Goal: Information Seeking & Learning: Learn about a topic

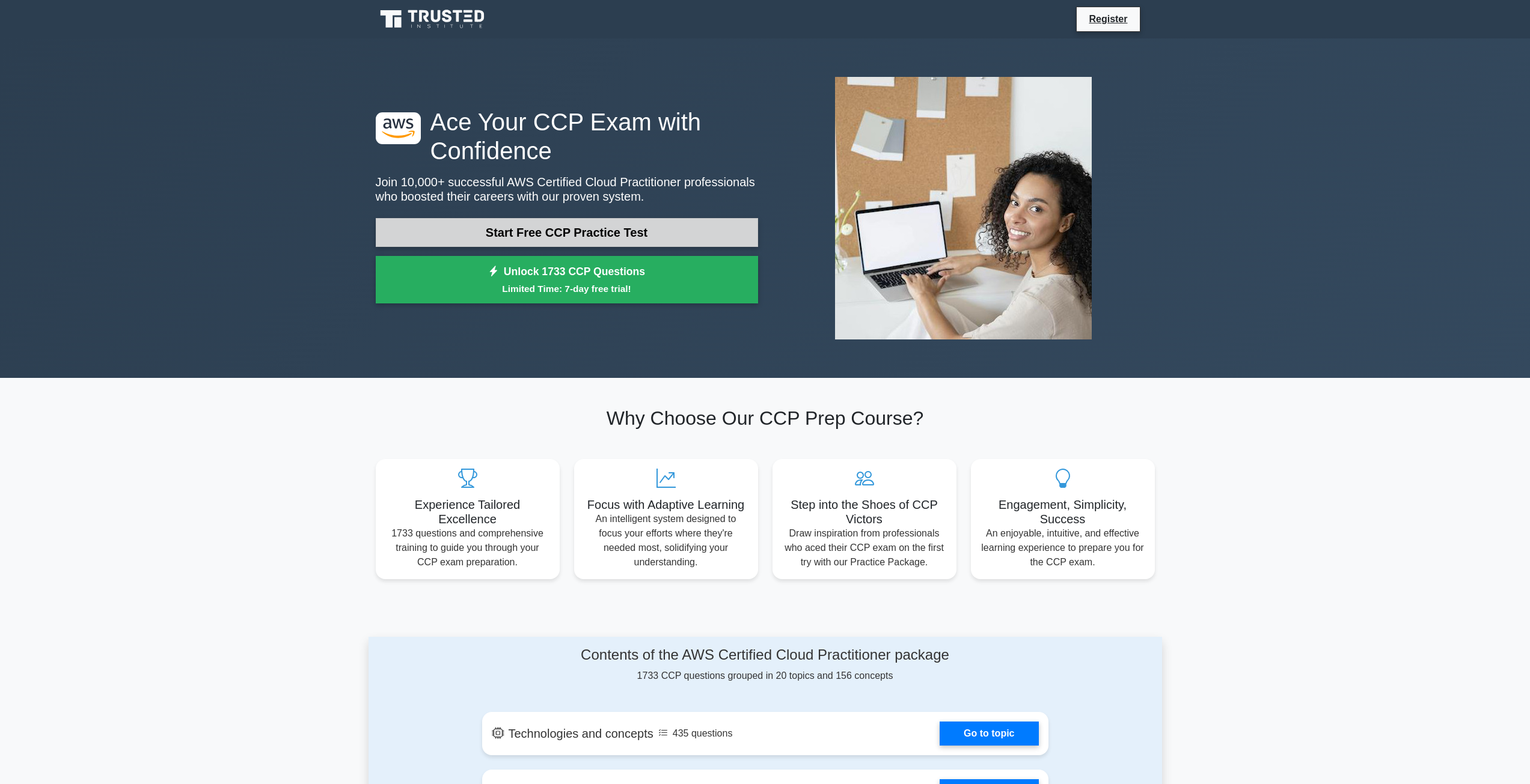
click at [466, 226] on link "Start Free CCP Practice Test" at bounding box center [567, 233] width 382 height 29
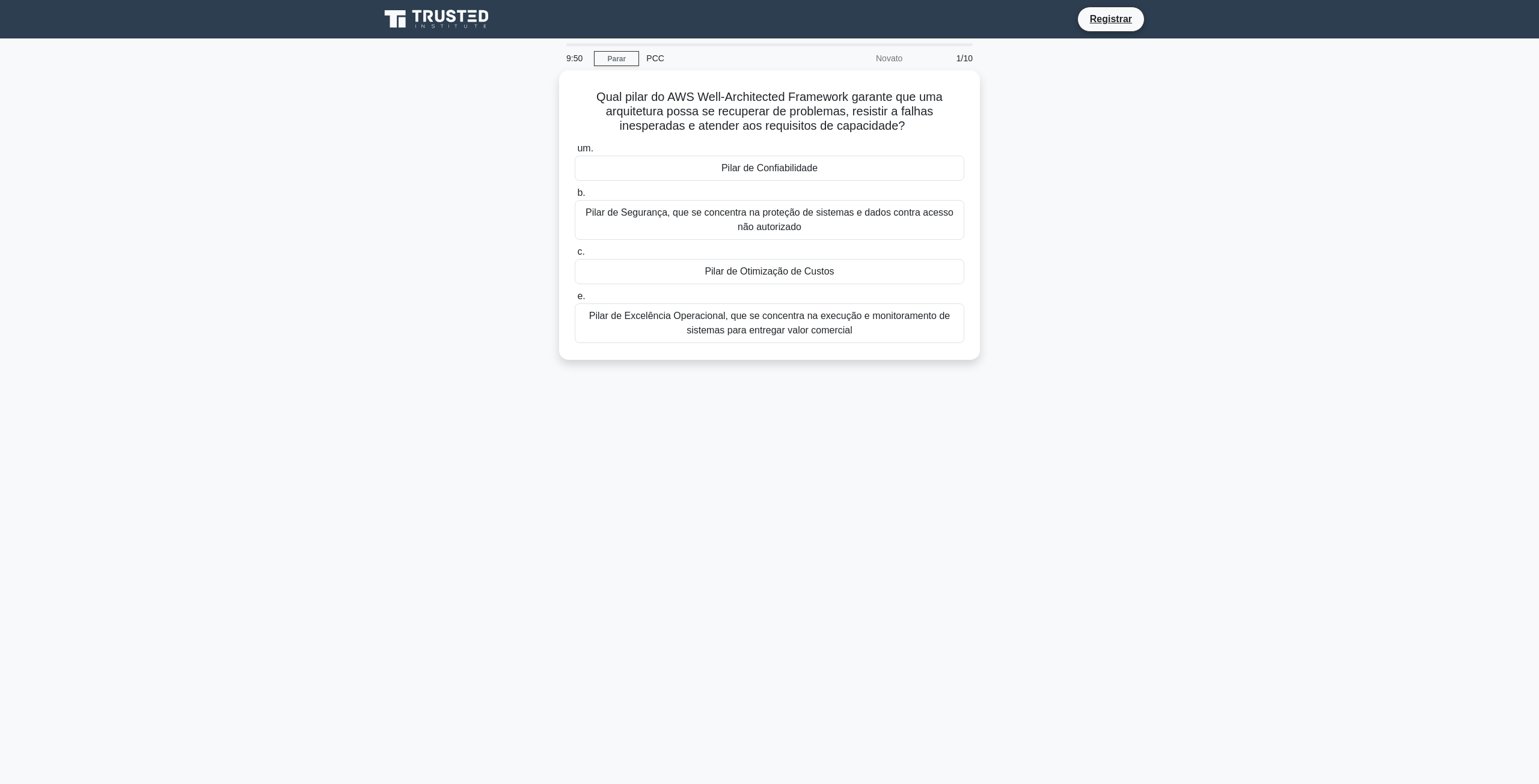
click at [1261, 314] on main "9:50 Parar PCC Novato 1/10 Qual pilar do AWS Well-Architected Framework garante…" at bounding box center [769, 411] width 1539 height 746
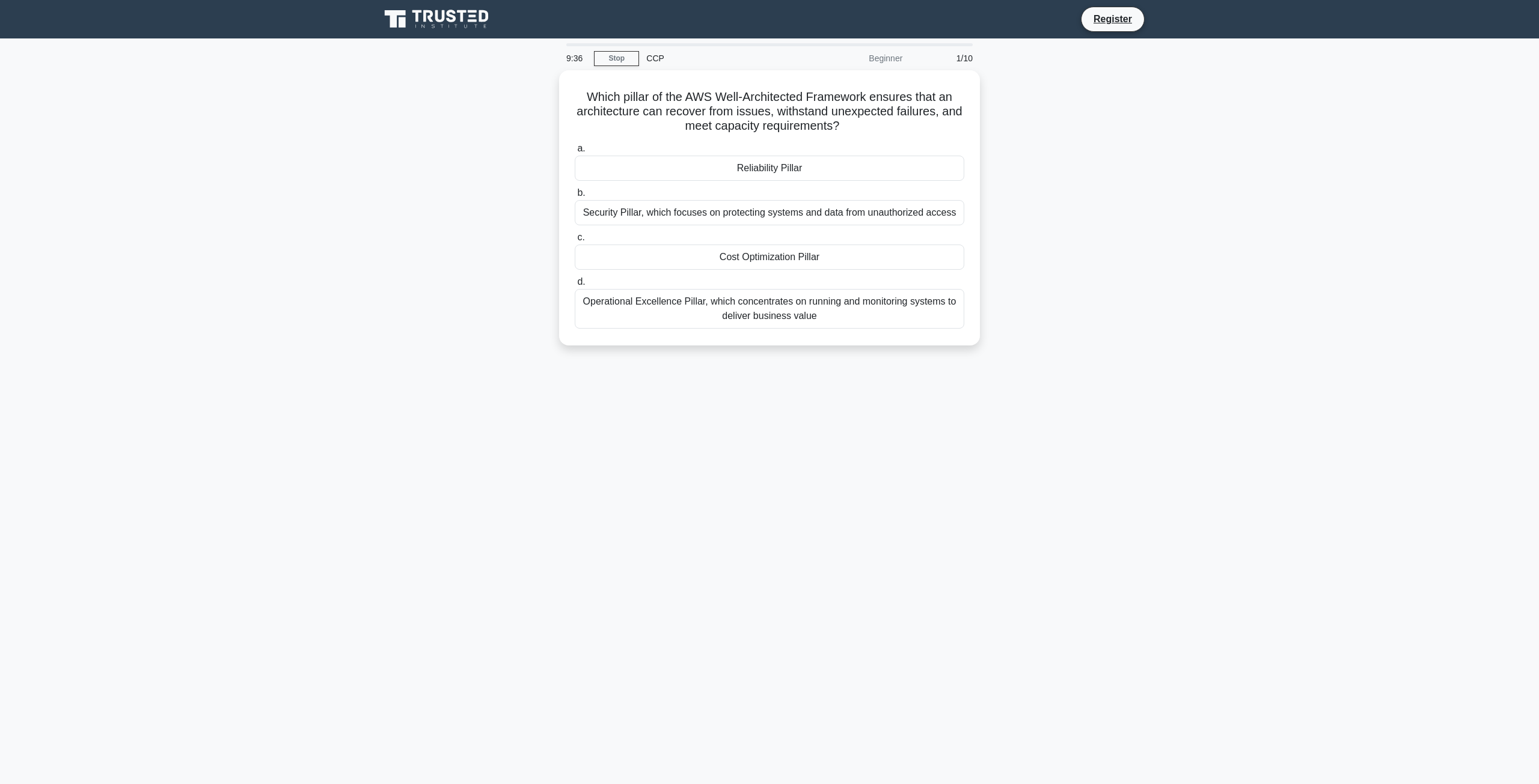
click at [1301, 455] on main "9:36 Stop CCP Beginner 1/10 Which pillar of the AWS Well-Architected Framework …" at bounding box center [769, 411] width 1539 height 746
drag, startPoint x: 591, startPoint y: 91, endPoint x: 807, endPoint y: 112, distance: 217.0
click at [807, 112] on h5 "Which pillar of the AWS Well-Architected Framework ensures that an architecture…" at bounding box center [770, 109] width 392 height 45
click at [804, 112] on h5 "Which pillar of the AWS Well-Architected Framework ensures that an architecture…" at bounding box center [770, 109] width 392 height 45
drag, startPoint x: 866, startPoint y: 122, endPoint x: 577, endPoint y: 92, distance: 290.6
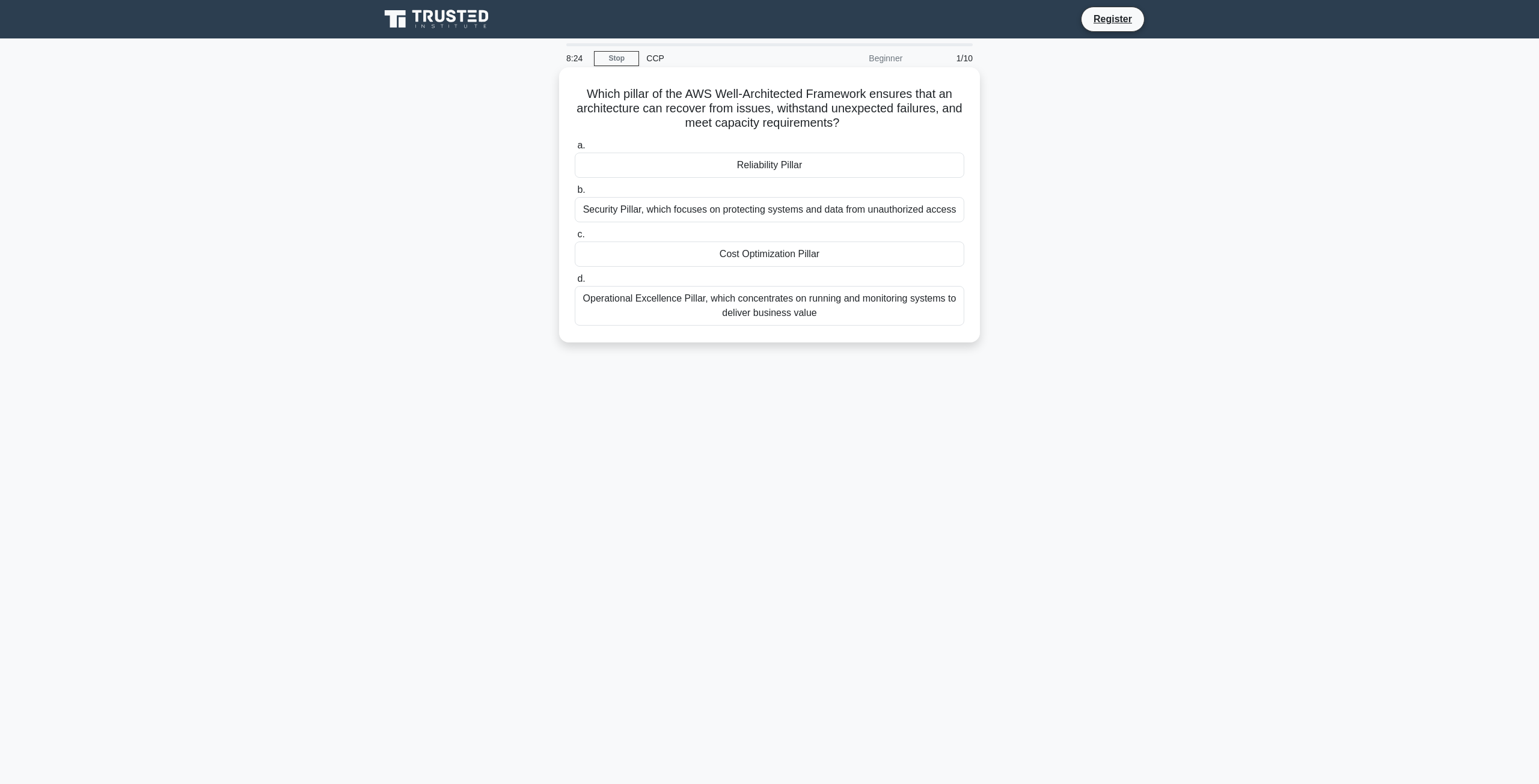
click at [577, 92] on h5 "Which pillar of the AWS Well-Architected Framework ensures that an architecture…" at bounding box center [770, 109] width 392 height 45
copy h5 "Which pillar of the AWS Well-Architected Framework ensures that an architecture…"
click at [295, 204] on main "8:22 Stop CCP Beginner 1/10 Which pillar of the AWS Well-Architected Framework …" at bounding box center [769, 411] width 1539 height 746
click at [679, 168] on div "Reliability Pillar" at bounding box center [769, 166] width 390 height 26
click at [575, 150] on input "a. Reliability Pillar" at bounding box center [575, 146] width 0 height 8
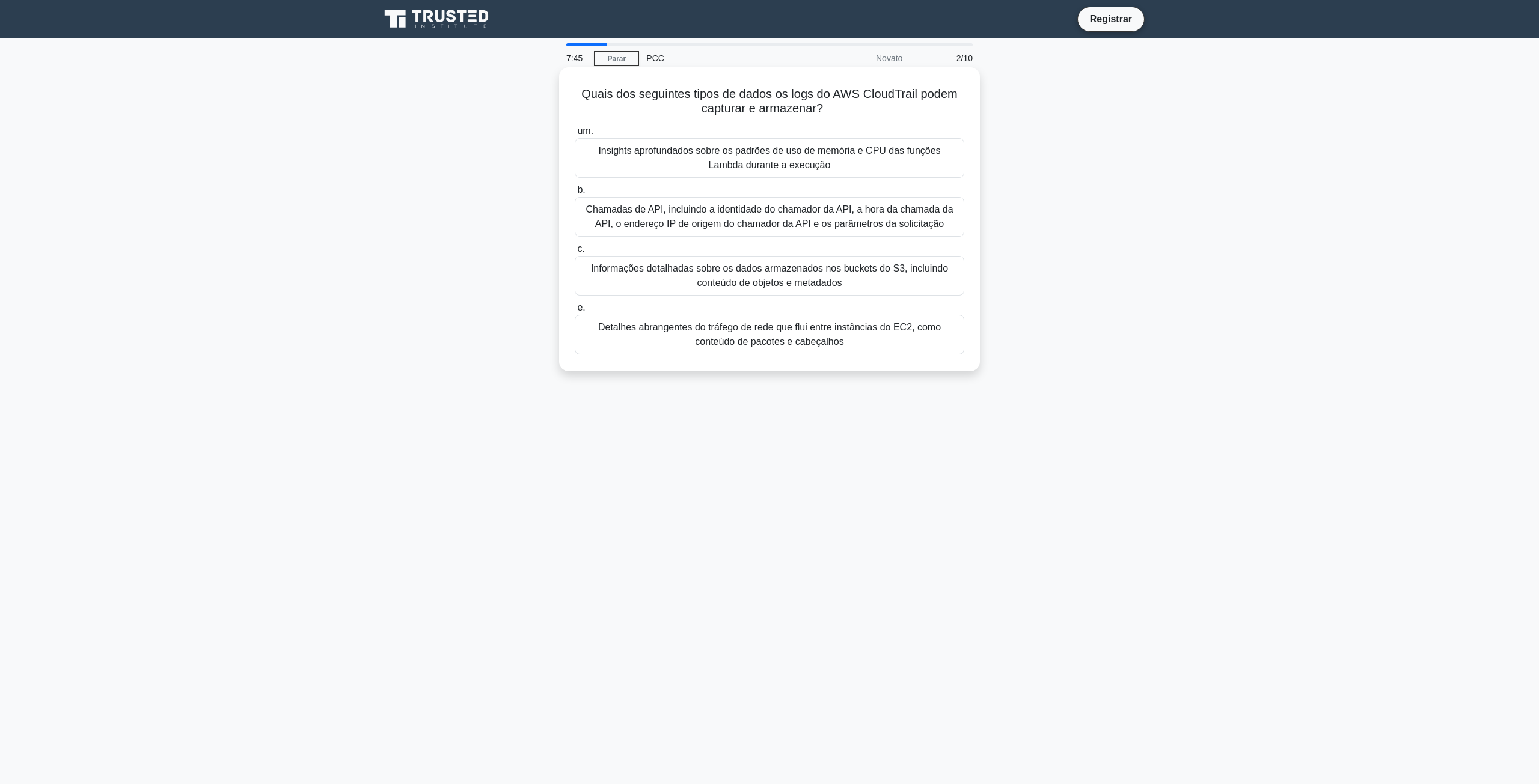
click at [663, 236] on div "Chamadas de API, incluindo a identidade do chamador da API, a hora da chamada d…" at bounding box center [769, 217] width 390 height 40
click at [575, 194] on input "b. Chamadas de API, incluindo a identidade do chamador da API, a hora da chamad…" at bounding box center [575, 190] width 0 height 8
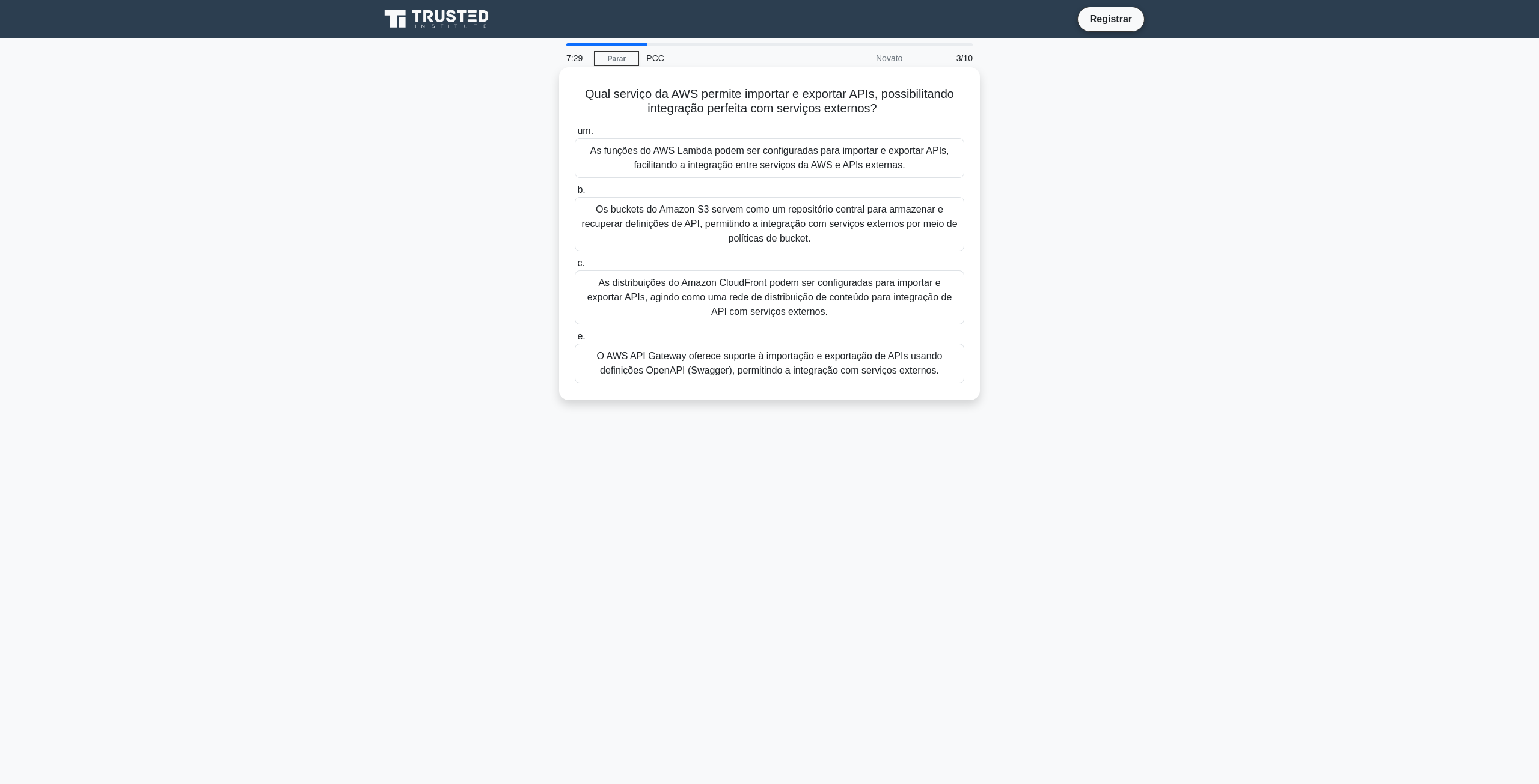
drag, startPoint x: 579, startPoint y: 98, endPoint x: 896, endPoint y: 108, distance: 317.2
click at [896, 108] on h5 "Qual serviço da AWS permite importar e exportar APIs, possibilitando integração…" at bounding box center [770, 102] width 392 height 30
copy font "Qual serviço da AWS permite importar e exportar APIs, possibilitando integração…"
click at [650, 342] on label "e. O AWS API Gateway oferece suporte à importação e exportação de APIs usando d…" at bounding box center [769, 357] width 390 height 54
click at [575, 341] on input "e. O AWS API Gateway oferece suporte à importação e exportação de APIs usando d…" at bounding box center [575, 337] width 0 height 8
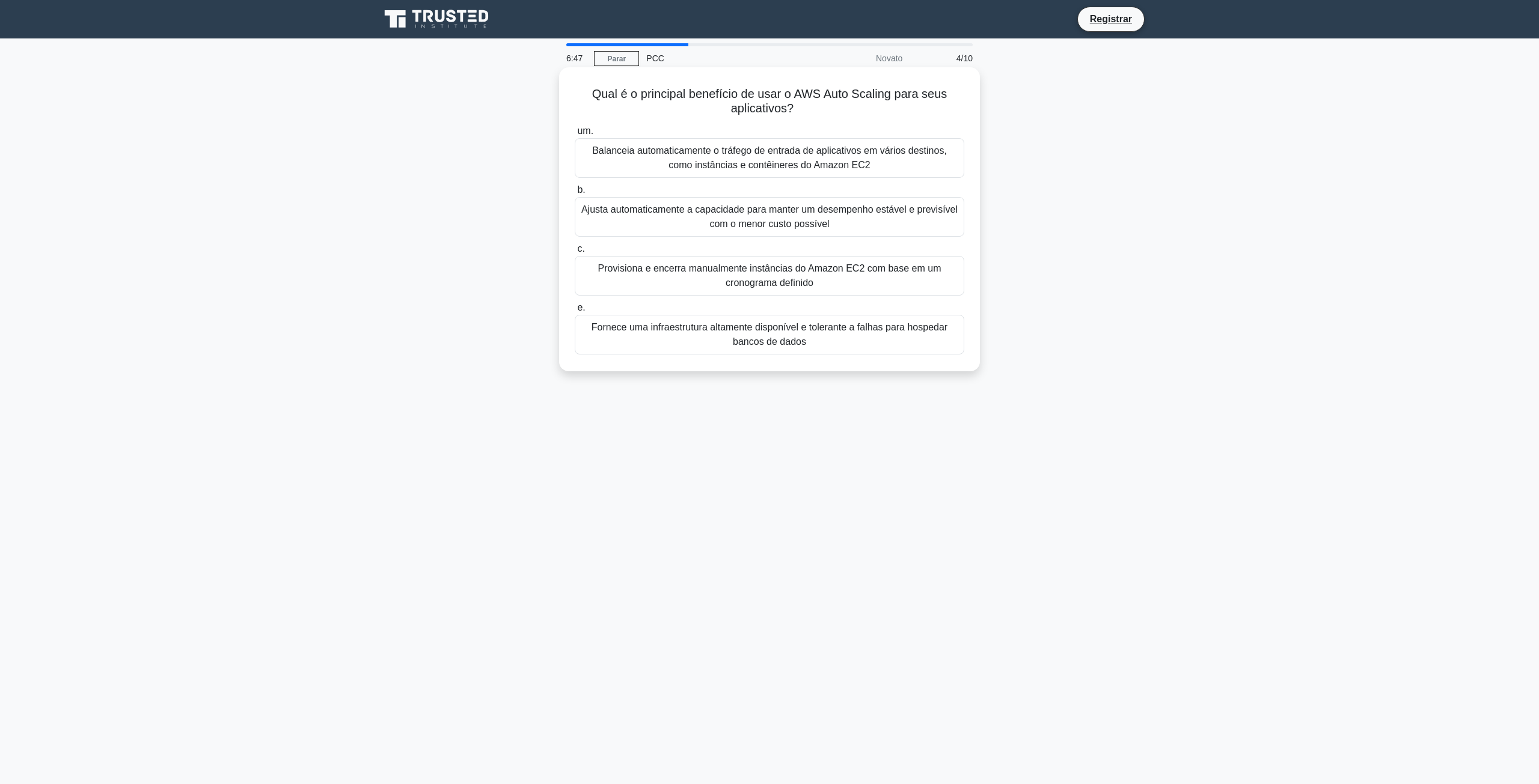
click at [699, 165] on font "Balanceia automaticamente o tráfego de entrada de aplicativos em vários destino…" at bounding box center [769, 158] width 355 height 25
click at [575, 135] on input "um. Balanceia automaticamente o tráfego de entrada de aplicativos em vários des…" at bounding box center [575, 131] width 0 height 8
drag, startPoint x: 817, startPoint y: 114, endPoint x: 570, endPoint y: 95, distance: 247.7
click at [570, 95] on div "Qual das seguintes opções descreve melhor a função principal do AWS Trusted Adv…" at bounding box center [770, 219] width 411 height 294
copy font "Qual das seguintes opções descreve melhor a função principal do AWS Trusted Adv…"
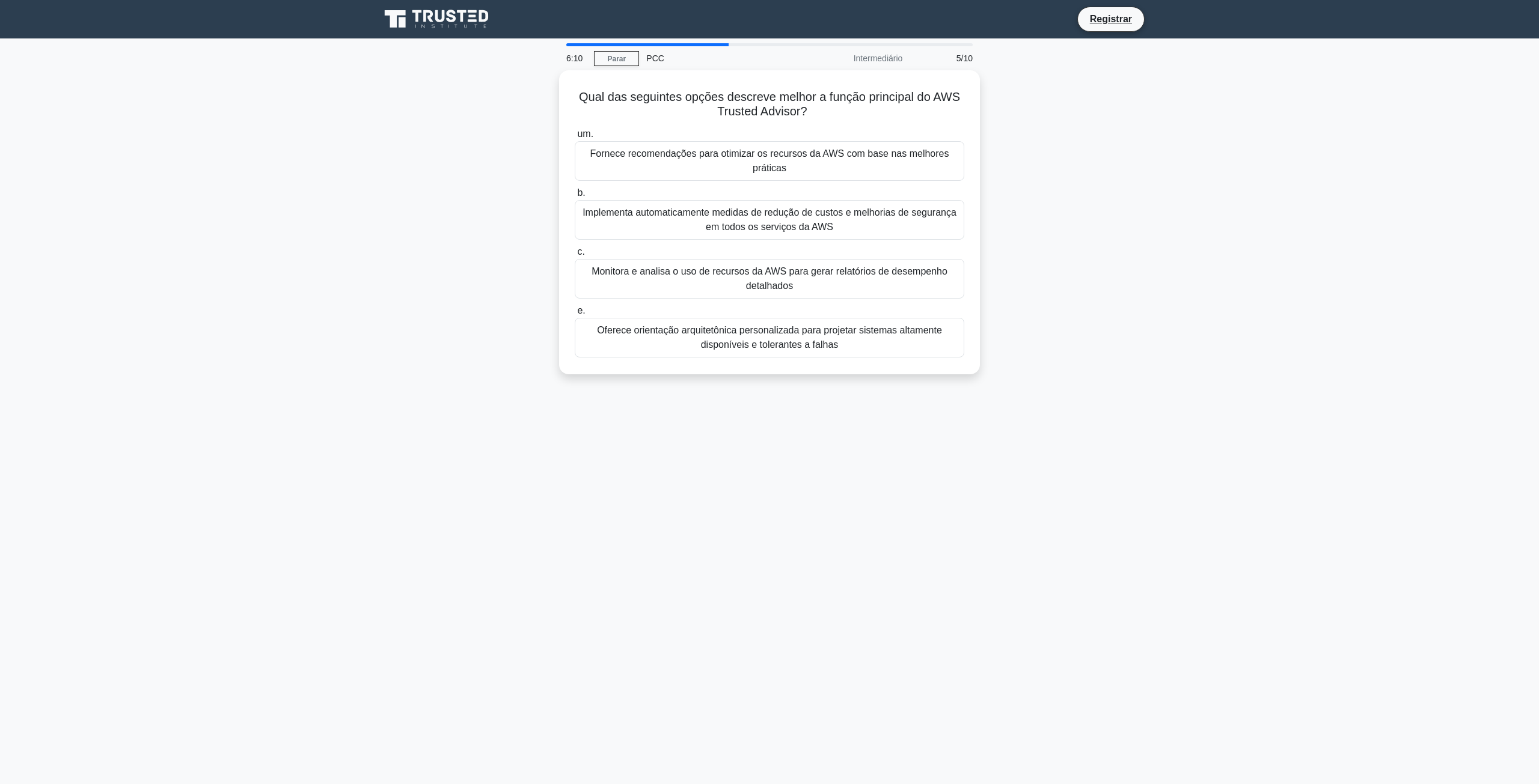
click at [282, 222] on main "6:10 Parar PCC Intermediário 5/10 Qual das seguintes opções descreve melhor a f…" at bounding box center [769, 411] width 1539 height 746
click at [724, 164] on font "Fornece recomendações para otimizar os recursos da AWS com base nas melhores pr…" at bounding box center [769, 158] width 379 height 29
click at [575, 135] on input "um. Fornece recomendações para otimizar os recursos da AWS com base nas melhore…" at bounding box center [575, 131] width 0 height 8
click at [767, 270] on font "O CloudTrail registra todas as interações do usuário no AWS Management Console,…" at bounding box center [770, 275] width 359 height 25
click at [575, 253] on input "c. O CloudTrail registra todas as interações do usuário no AWS Management Conso…" at bounding box center [575, 250] width 0 height 8
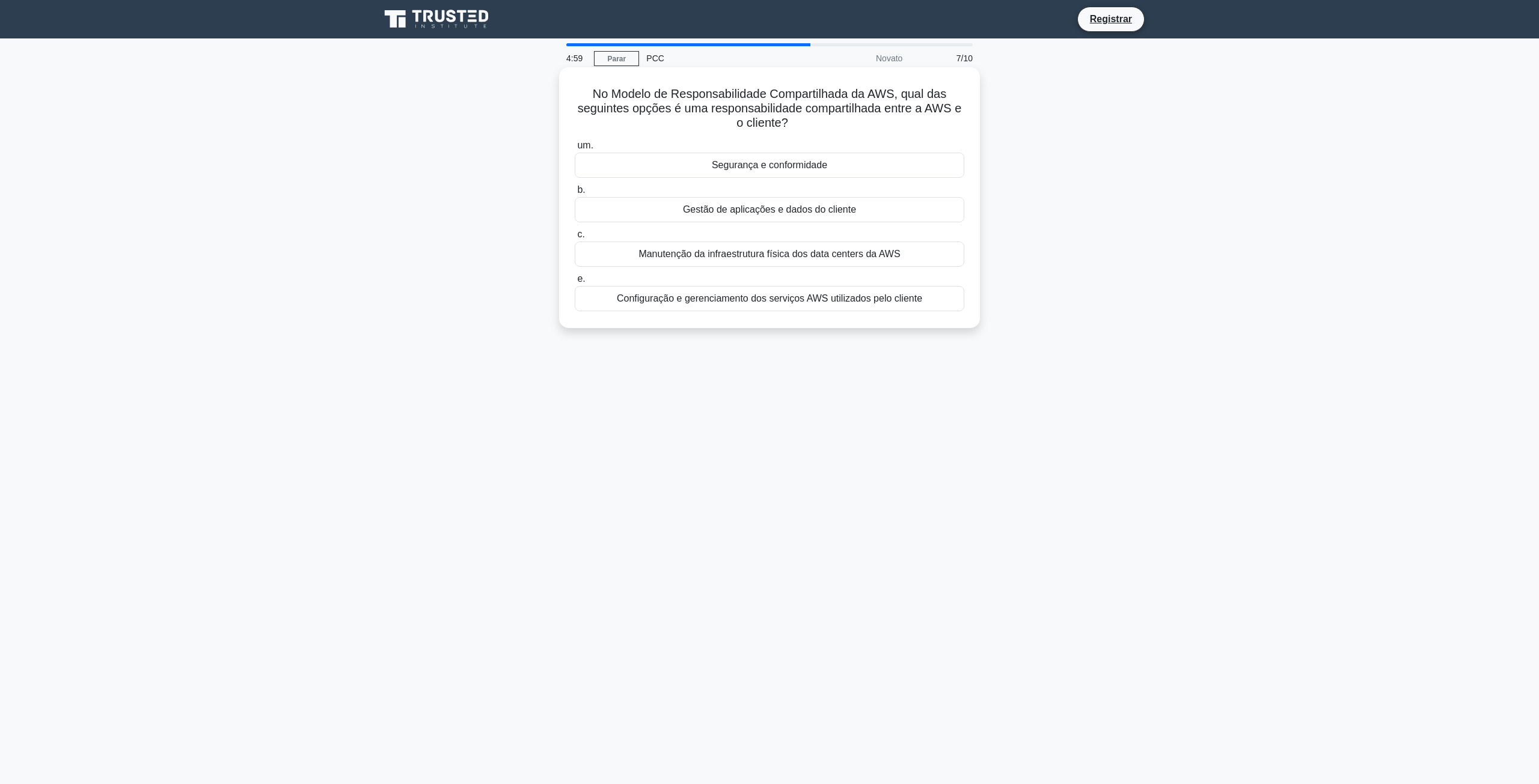
click at [803, 114] on font "No Modelo de Responsabilidade Compartilhada da AWS, qual das seguintes opções é…" at bounding box center [770, 108] width 384 height 42
drag, startPoint x: 802, startPoint y: 130, endPoint x: 573, endPoint y: 90, distance: 232.5
click at [573, 90] on div "No Modelo de Responsabilidade Compartilhada da AWS, qual das seguintes opções é…" at bounding box center [770, 198] width 411 height 251
copy font "No Modelo de Responsabilidade Compartilhada da AWS, qual das seguintes opções é…"
click at [306, 301] on main "4:36 Parar PCC Novato 7/10 No Modelo de Responsabilidade Compartilhada da AWS, …" at bounding box center [769, 411] width 1539 height 746
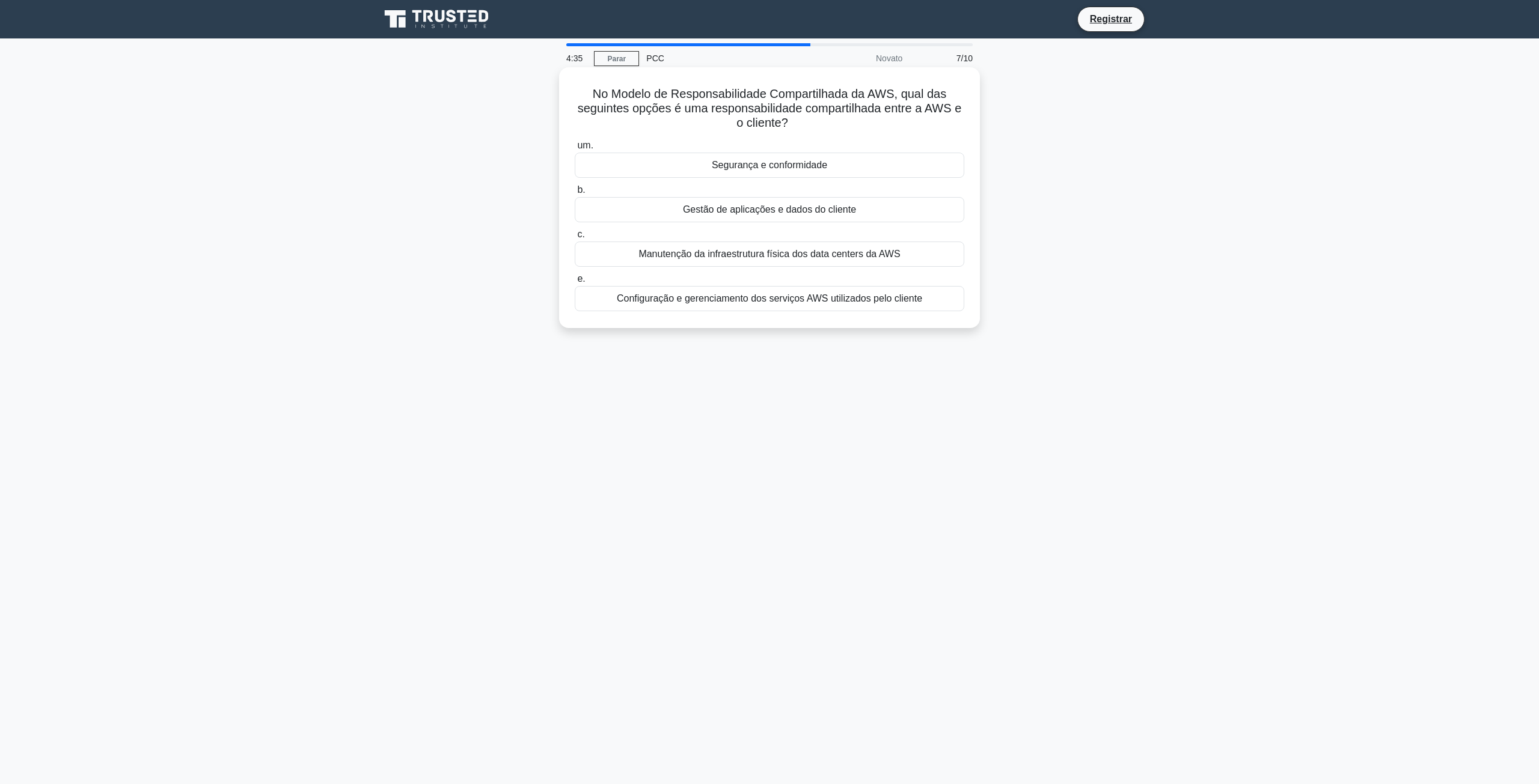
click at [622, 213] on div "Gestão de aplicações e dados do cliente" at bounding box center [769, 210] width 390 height 26
click at [575, 194] on input "b. Gestão de aplicações e dados do cliente" at bounding box center [575, 190] width 0 height 8
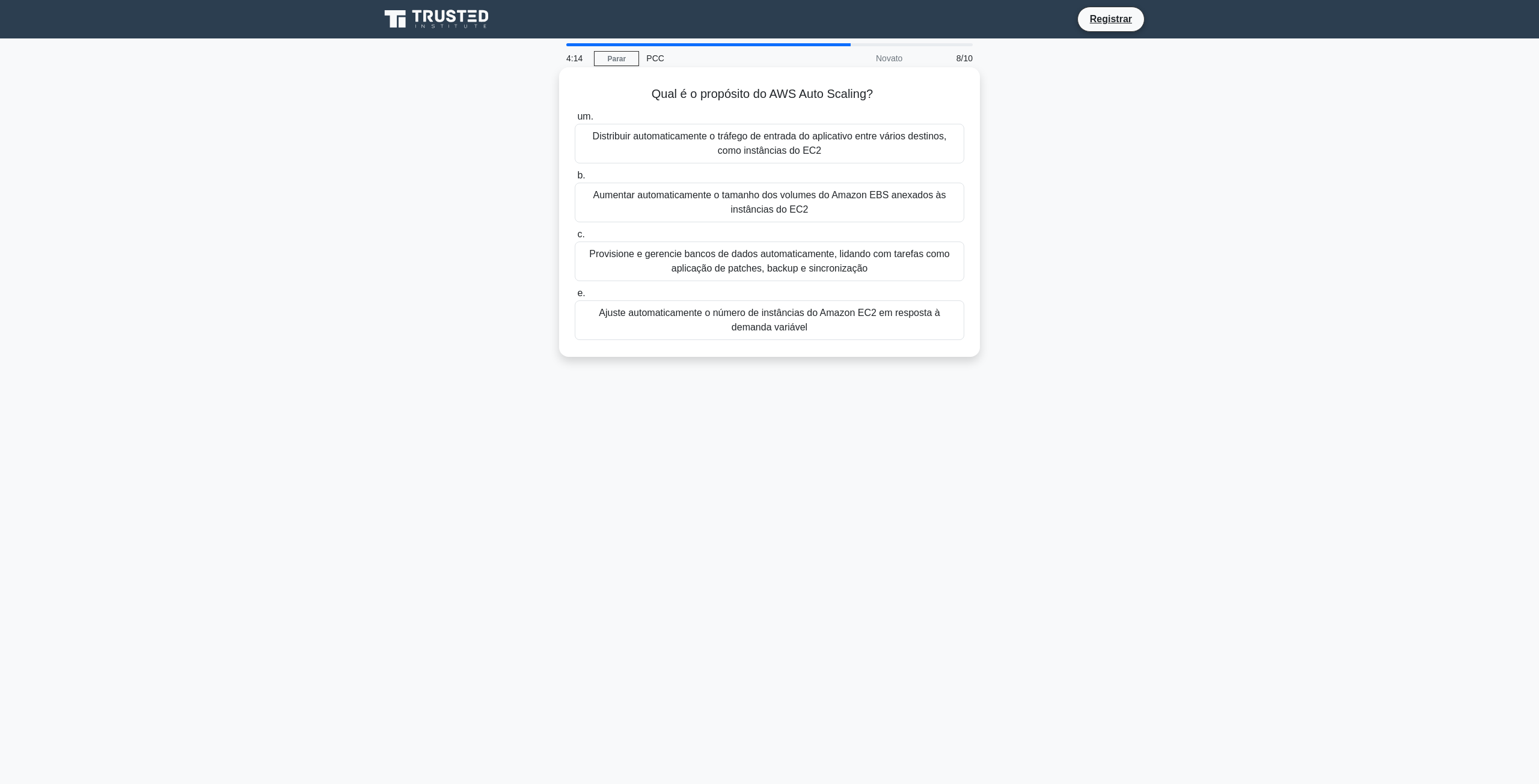
click at [644, 320] on font "Ajuste automaticamente o número de instâncias do Amazon EC2 em resposta à deman…" at bounding box center [769, 320] width 379 height 29
click at [575, 298] on input "e. Ajuste automaticamente o número de instâncias do Amazon EC2 em resposta à de…" at bounding box center [575, 294] width 0 height 8
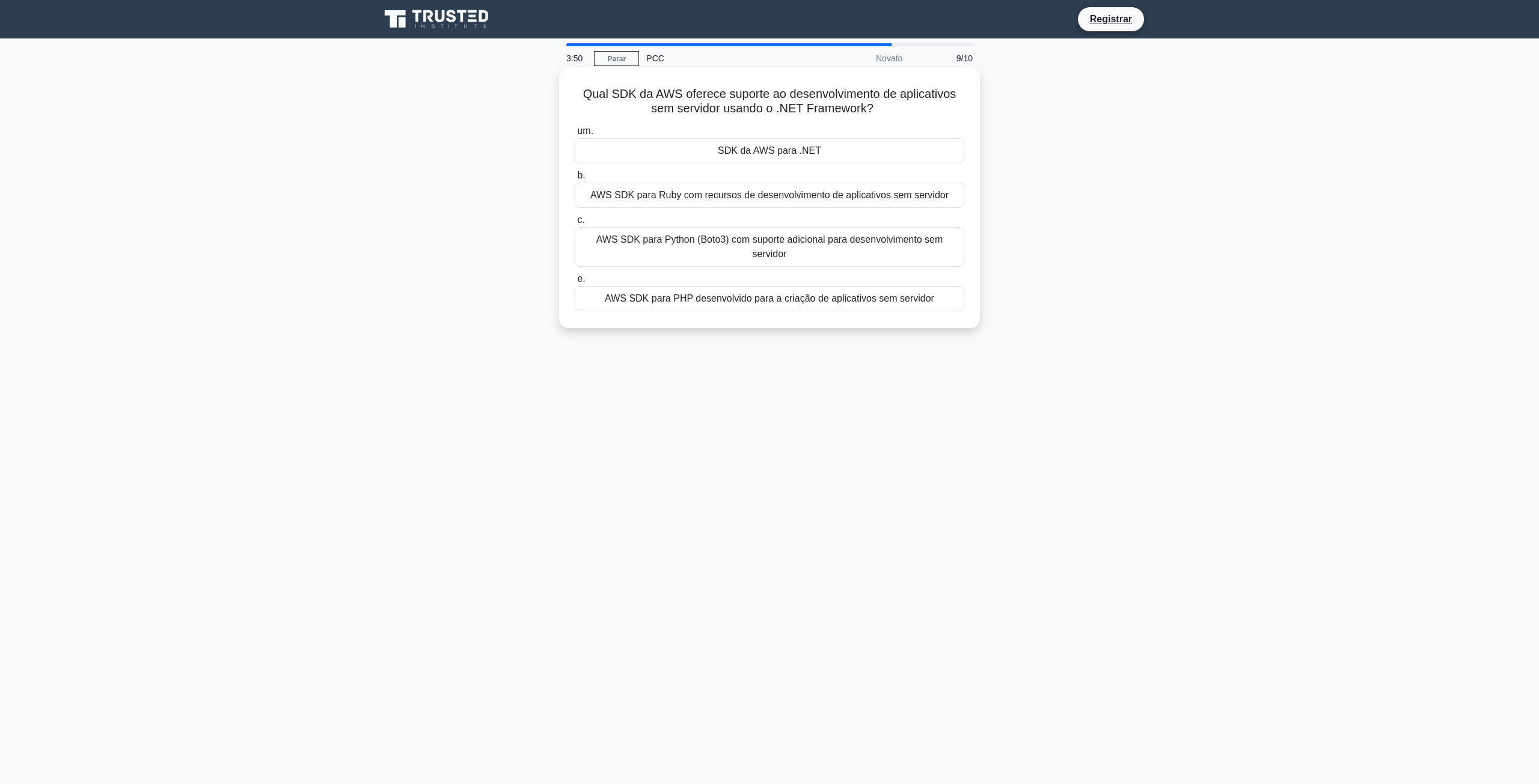
click at [716, 156] on div "SDK da AWS para .NET" at bounding box center [769, 151] width 390 height 26
click at [575, 135] on input "um. SDK da AWS para .NET" at bounding box center [575, 131] width 0 height 8
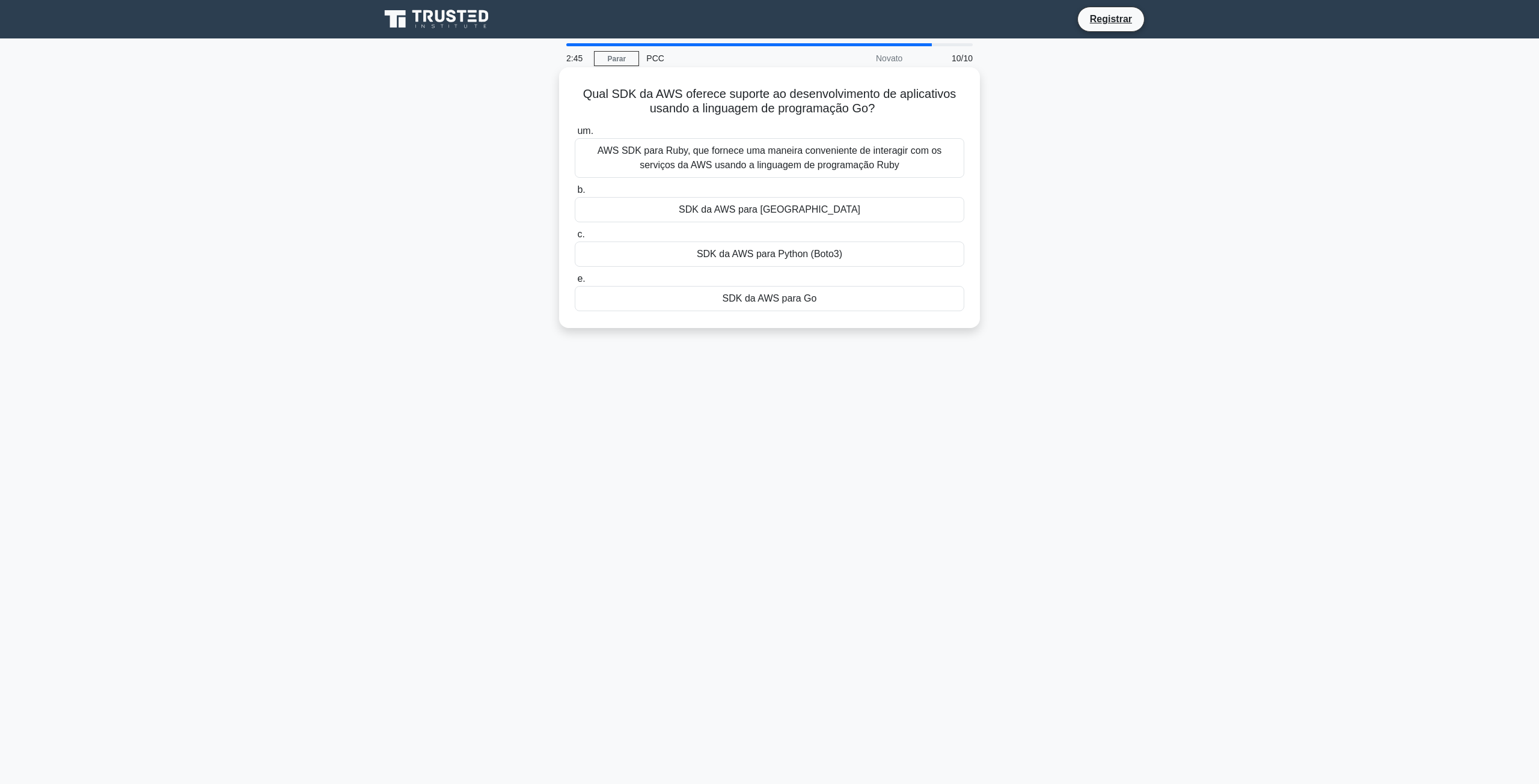
click at [663, 150] on font "AWS SDK para Ruby, que fornece uma maneira conveniente de interagir com os serv…" at bounding box center [770, 158] width 344 height 25
click at [575, 135] on input "um. AWS SDK para Ruby, que fornece uma maneira conveniente de interagir com os …" at bounding box center [575, 131] width 0 height 8
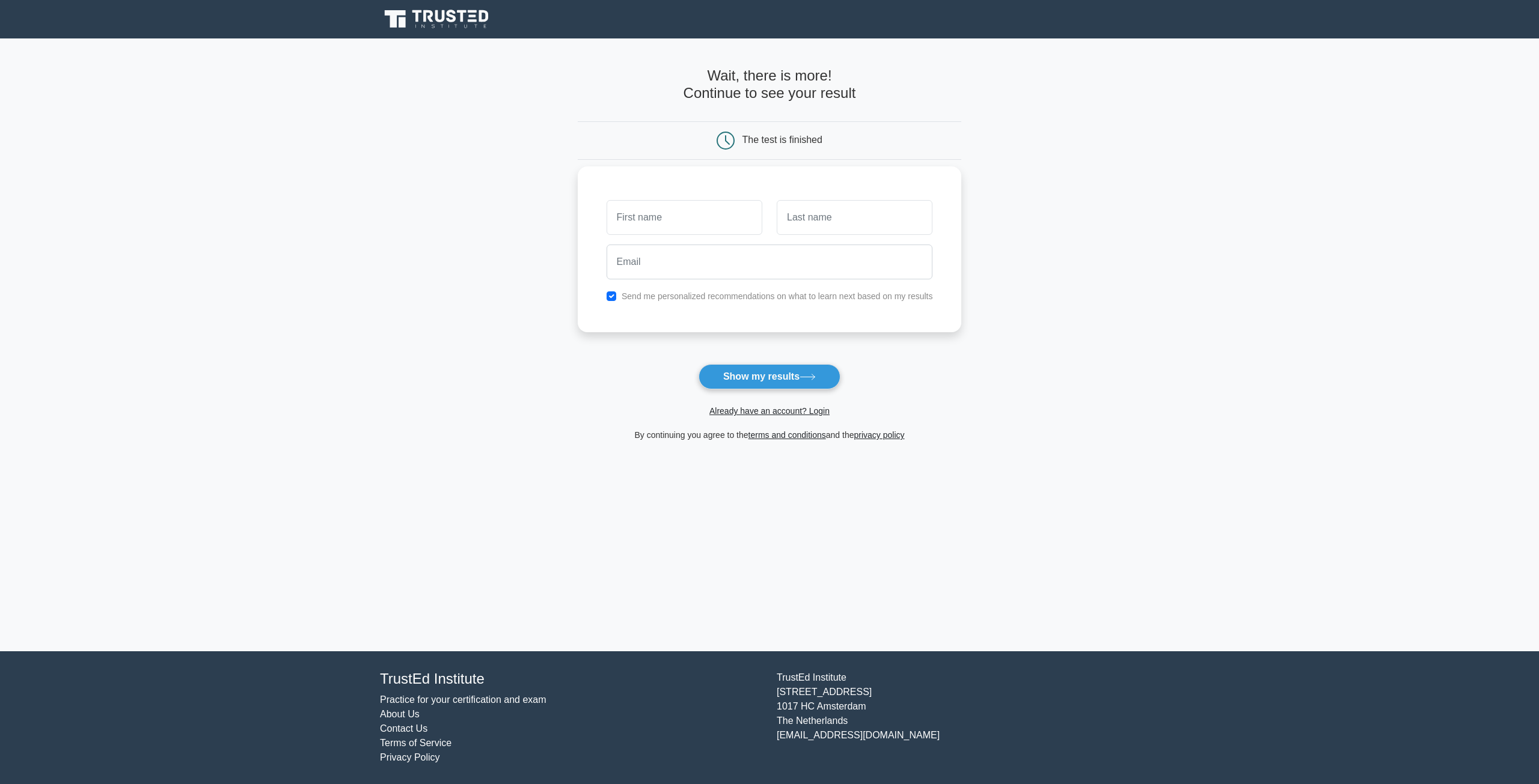
click at [656, 214] on input "text" at bounding box center [684, 218] width 156 height 35
type input "Kauã"
click at [828, 216] on input "text" at bounding box center [855, 218] width 156 height 35
type input "Cruz"
type input "kauafelintoc@gmail.com"
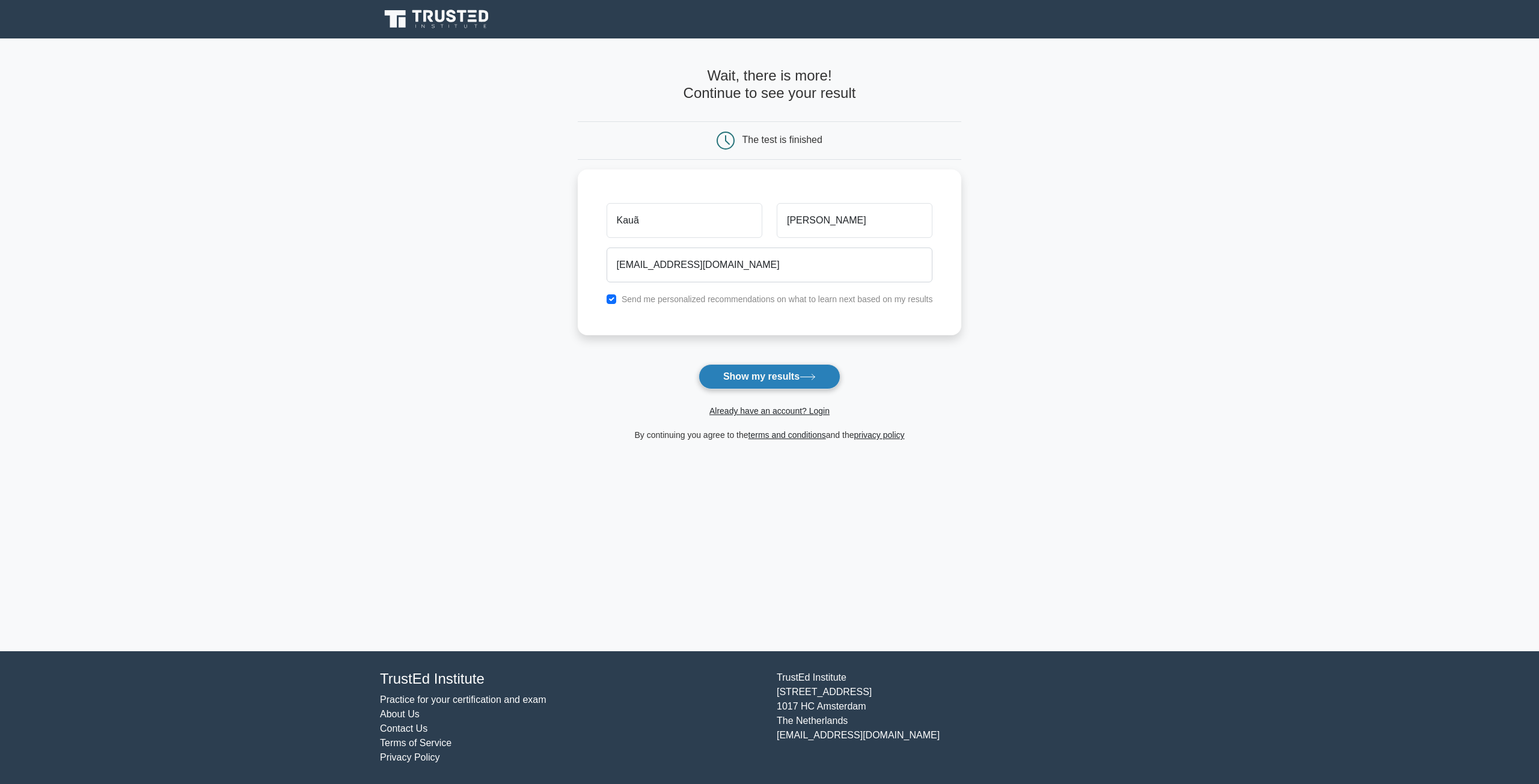
click at [763, 385] on button "Show my results" at bounding box center [769, 377] width 142 height 26
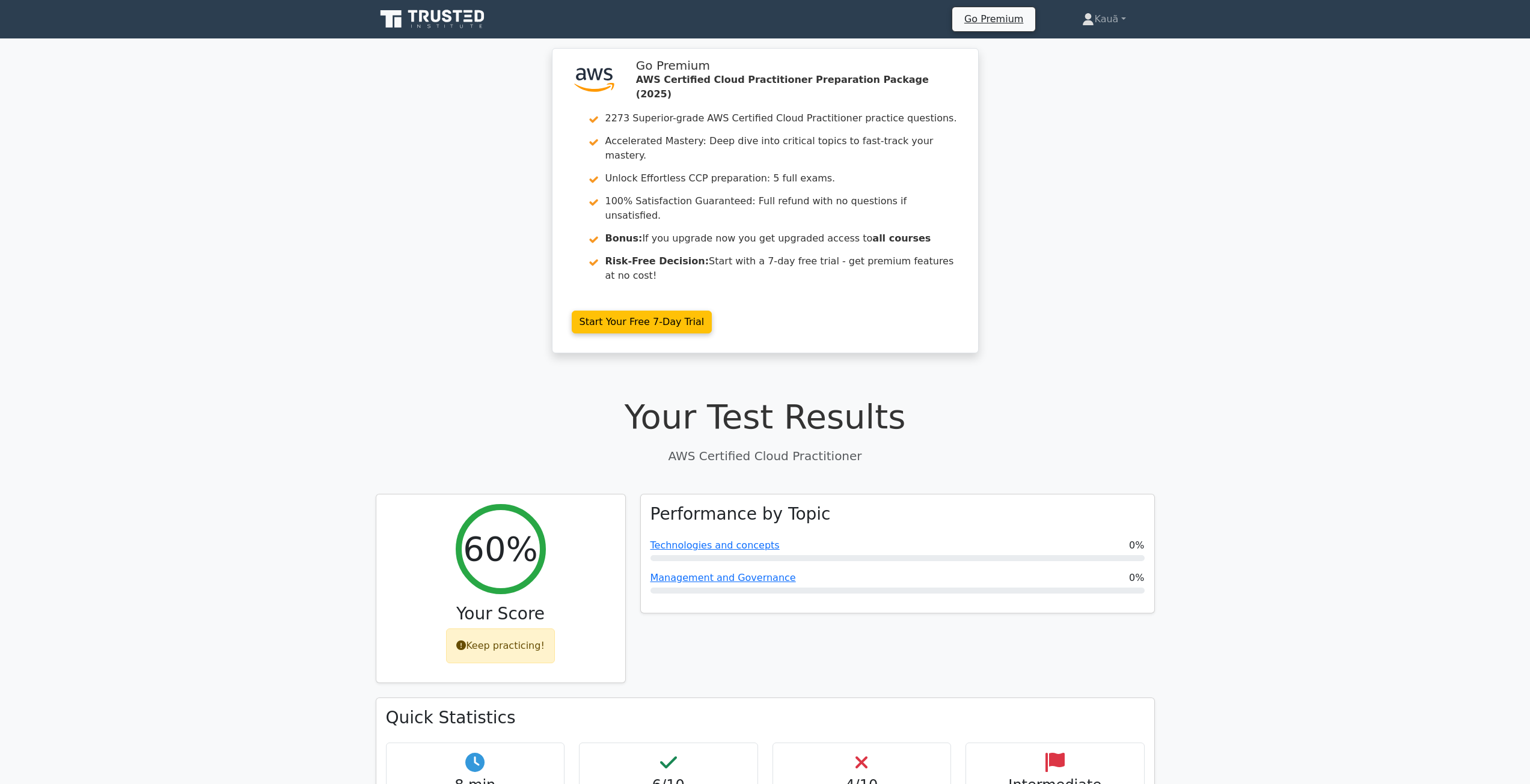
click at [318, 293] on div ".st0{fill:#252F3E;} .st1{fill-rule:evenodd;clip-rule:evenodd;fill:#FF9900;} Go …" at bounding box center [765, 208] width 1530 height 320
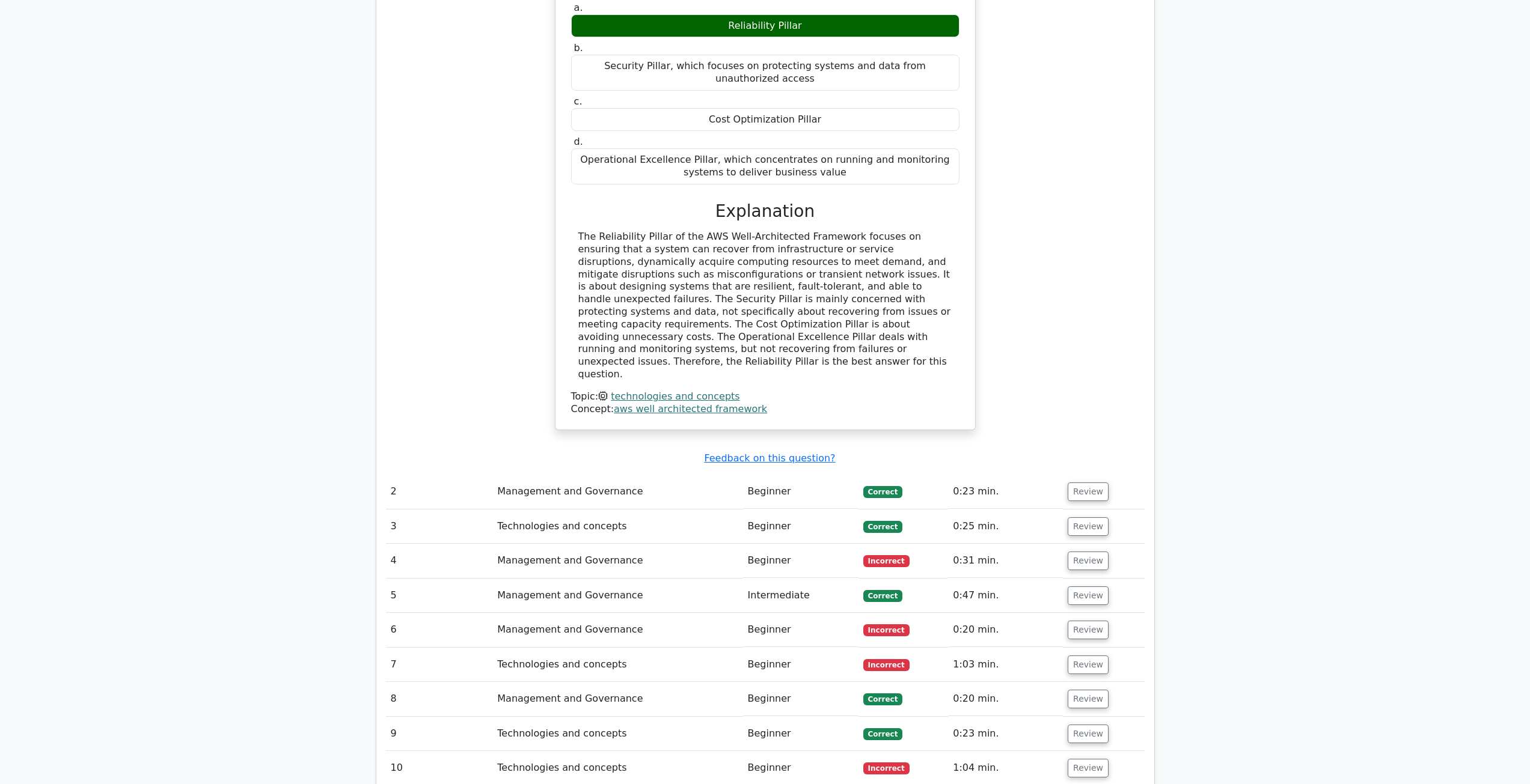
scroll to position [1082, 0]
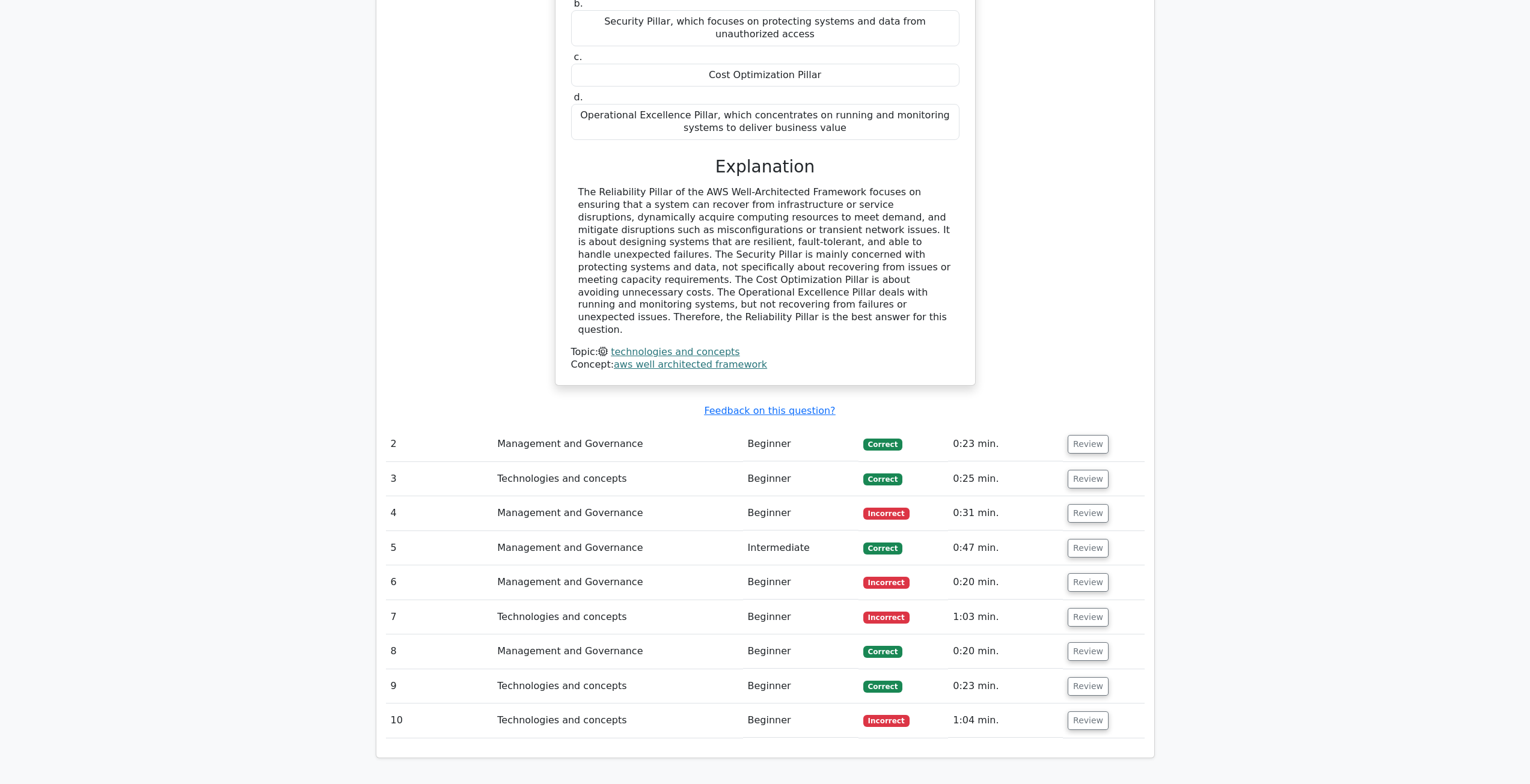
click at [784, 497] on td "Beginner" at bounding box center [801, 514] width 115 height 34
click at [1086, 504] on button "Review" at bounding box center [1087, 513] width 41 height 18
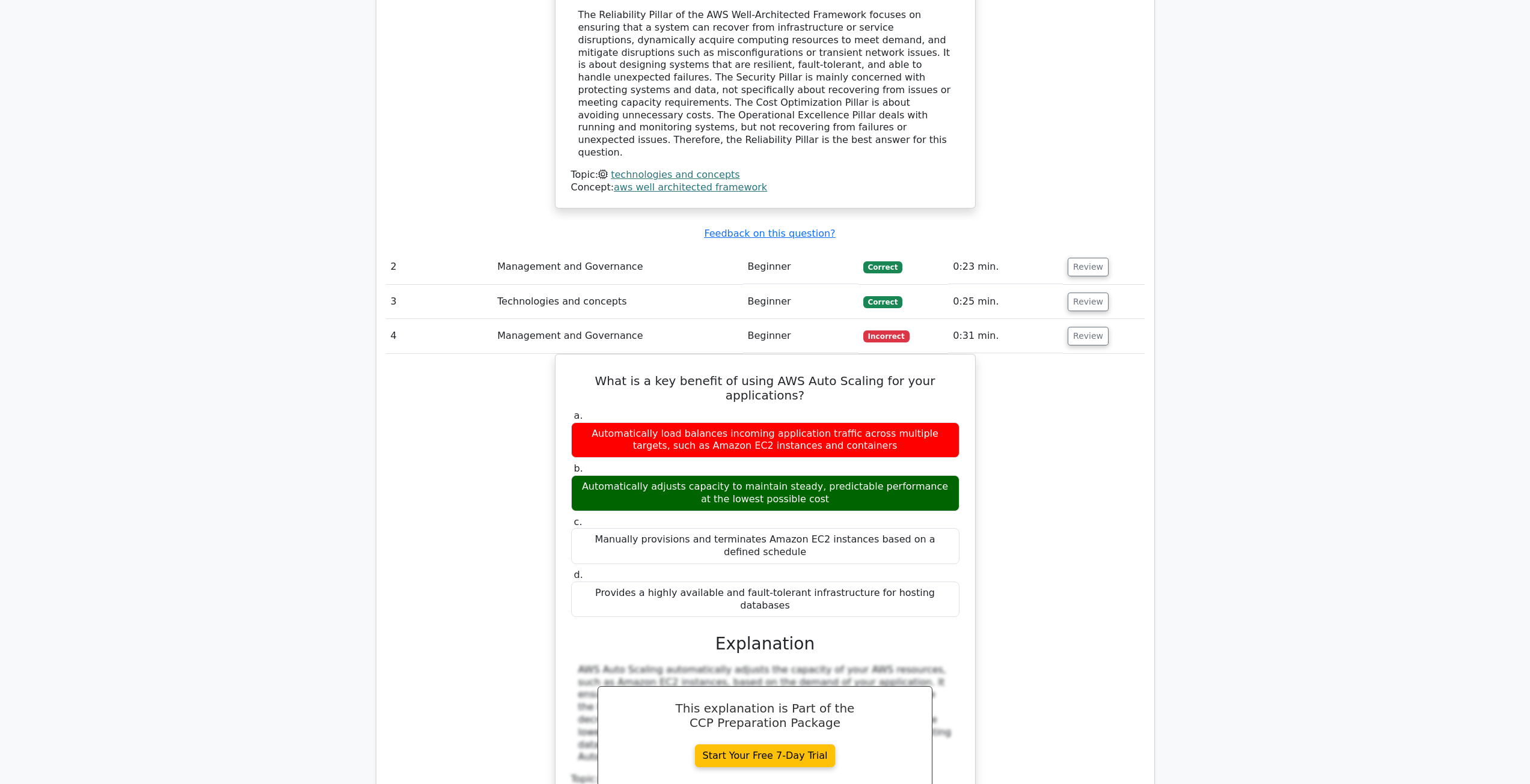
scroll to position [1502, 0]
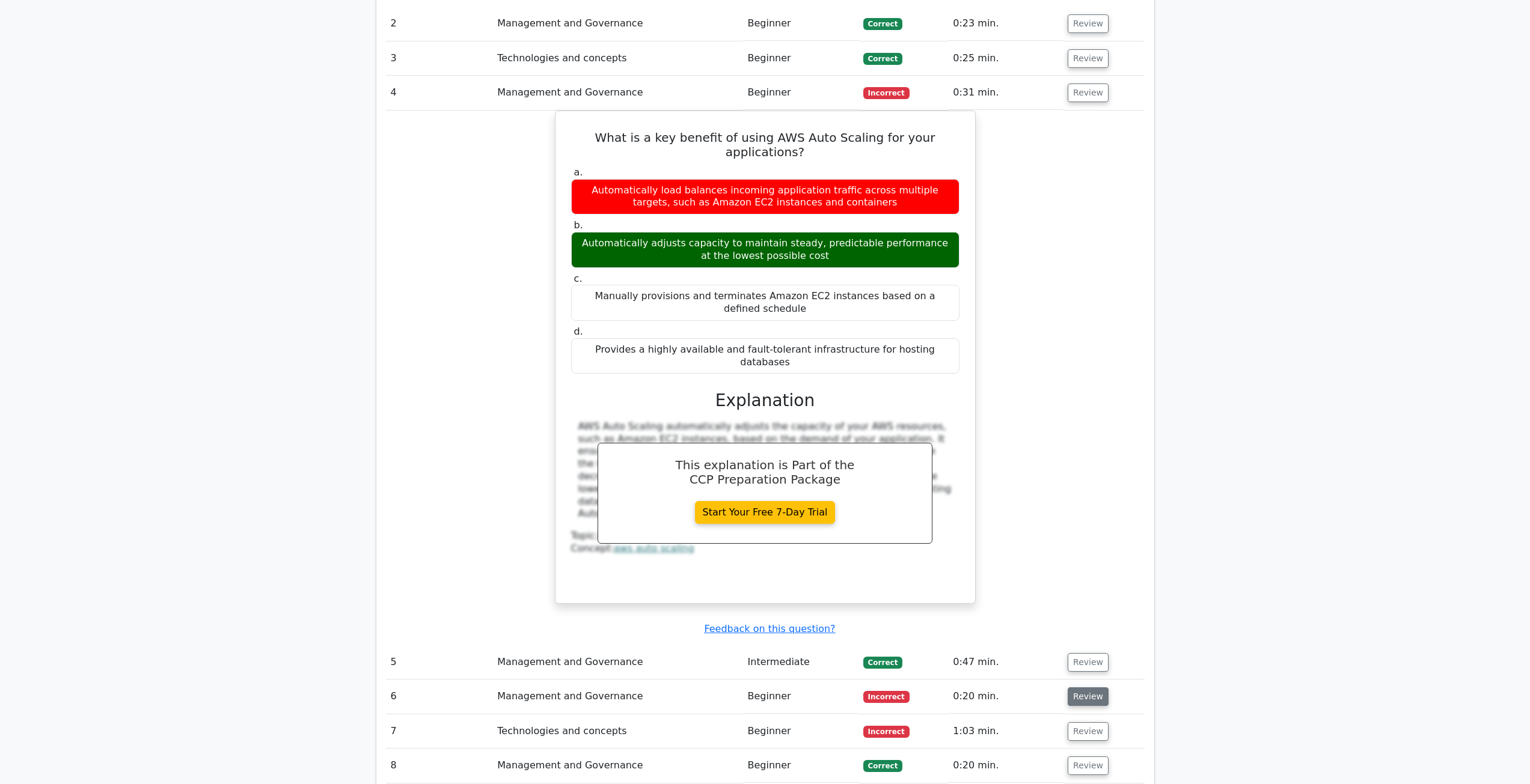
click at [1080, 687] on button "Review" at bounding box center [1087, 696] width 41 height 18
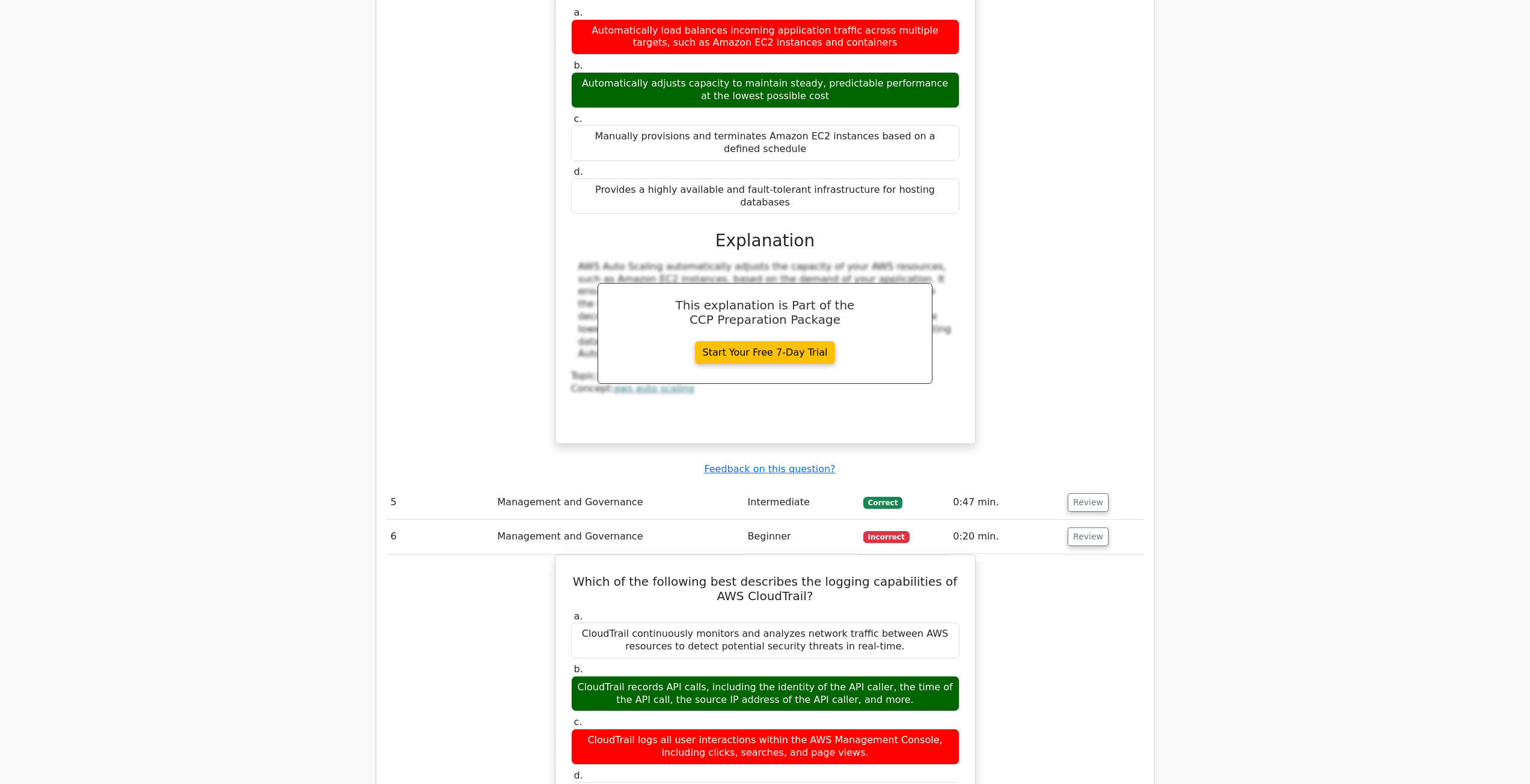
scroll to position [1803, 0]
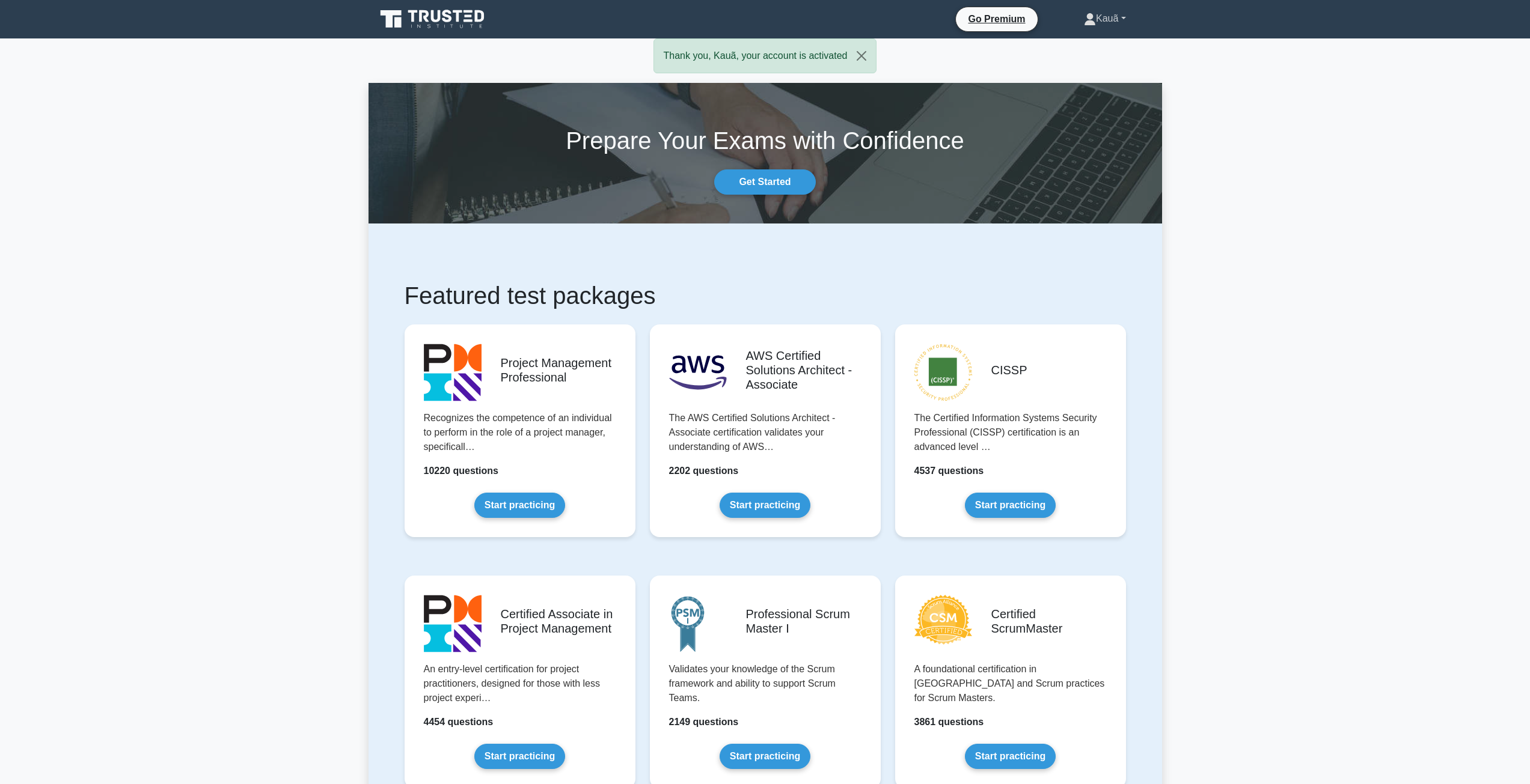
click at [1108, 21] on link "Kauã" at bounding box center [1105, 18] width 99 height 24
click at [1087, 41] on link "Profile" at bounding box center [1103, 47] width 95 height 19
click at [739, 490] on link "Start practicing" at bounding box center [764, 502] width 90 height 26
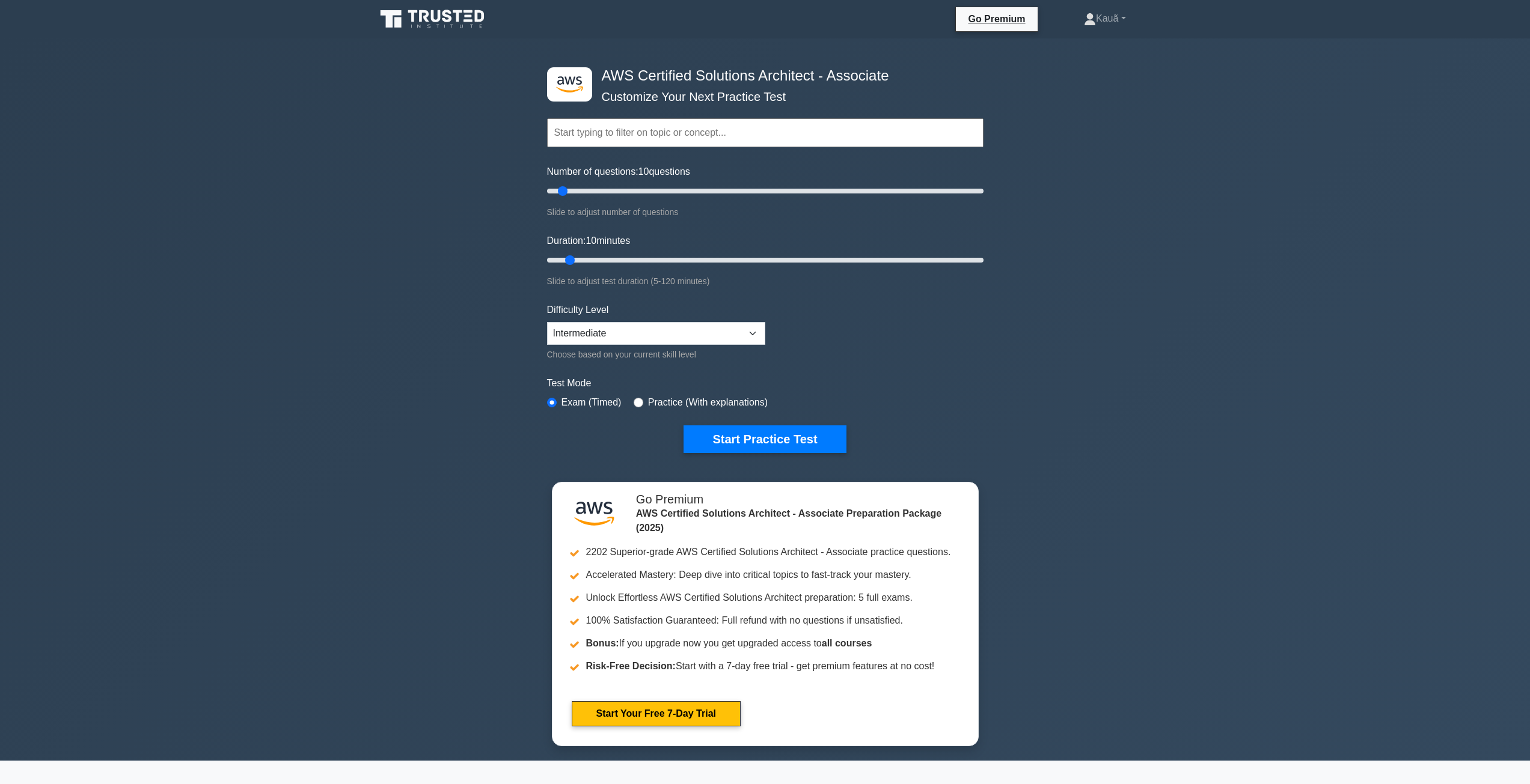
drag, startPoint x: 431, startPoint y: 546, endPoint x: 410, endPoint y: 250, distance: 296.7
click at [627, 326] on select "Beginner Intermediate Expert" at bounding box center [656, 334] width 218 height 23
click at [601, 342] on select "Beginner Intermediate Expert" at bounding box center [656, 334] width 218 height 23
click at [594, 340] on select "Beginner Intermediate Expert" at bounding box center [656, 334] width 218 height 23
select select "beginner"
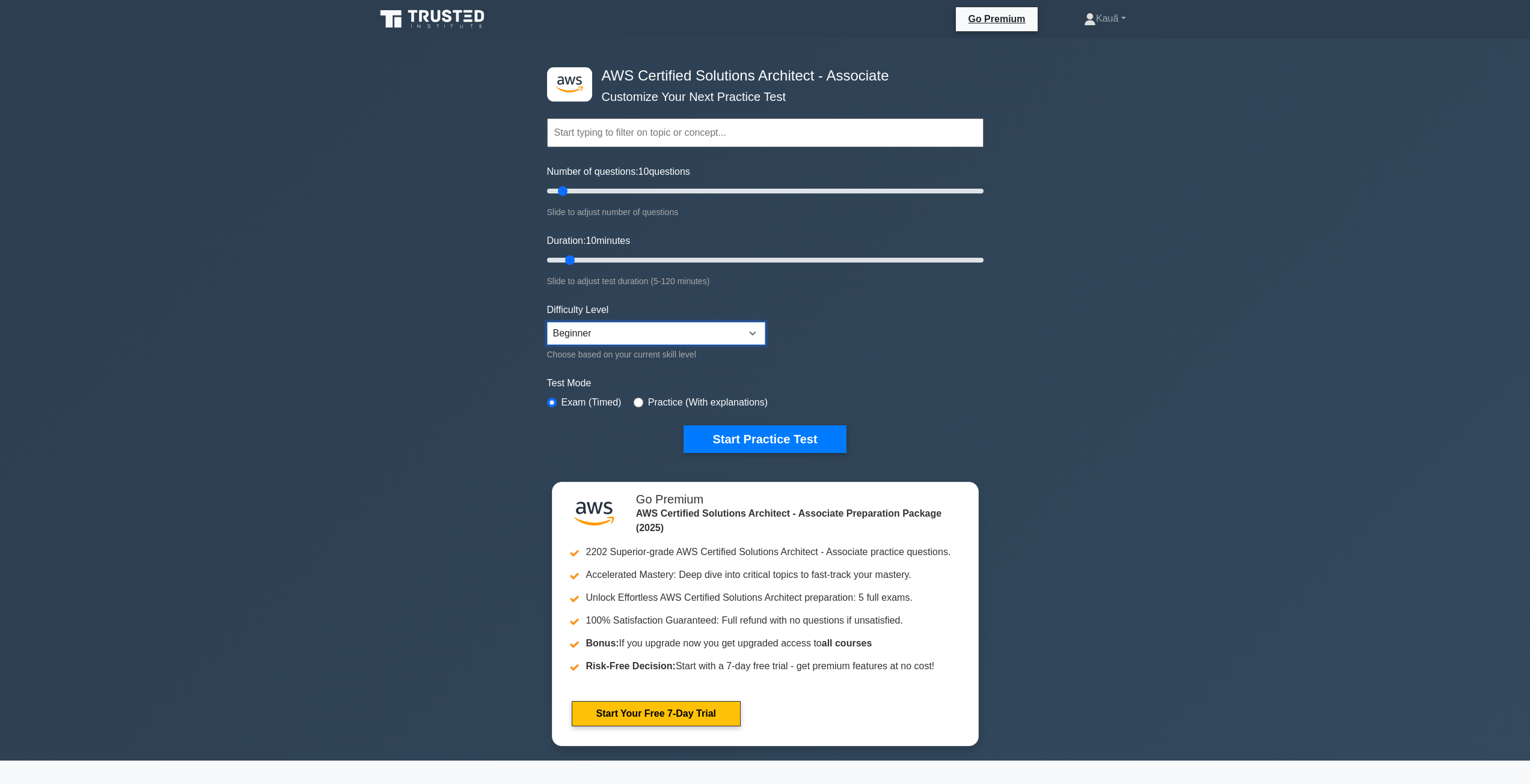
click at [547, 322] on select "Beginner Intermediate Expert" at bounding box center [656, 334] width 218 height 23
click at [495, 366] on div ".st0{fill:#252F3E;} .st1{fill-rule:evenodd;clip-rule:evenodd;fill:#FF9900;} AWS…" at bounding box center [765, 399] width 1530 height 722
click at [677, 138] on input "text" at bounding box center [765, 133] width 436 height 29
click at [1212, 257] on div ".st0{fill:#252F3E;} .st1{fill-rule:evenodd;clip-rule:evenodd;fill:#FF9900;} AWS…" at bounding box center [765, 399] width 1530 height 722
type input "10"
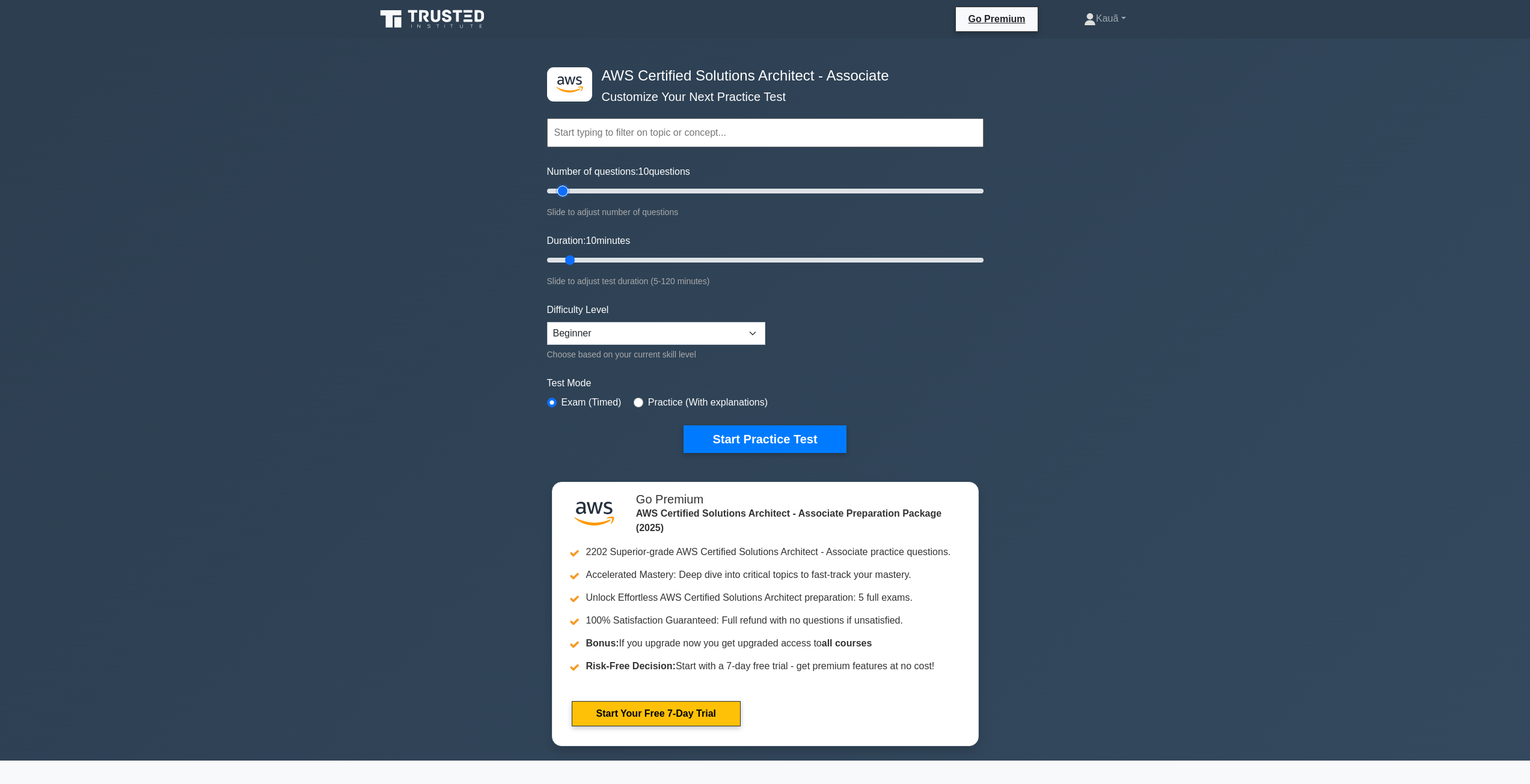
click at [562, 191] on input "Number of questions: 10 questions" at bounding box center [765, 191] width 436 height 14
click at [1108, 17] on link "Kauã" at bounding box center [1105, 18] width 99 height 24
click at [1085, 66] on link "Settings" at bounding box center [1103, 66] width 95 height 19
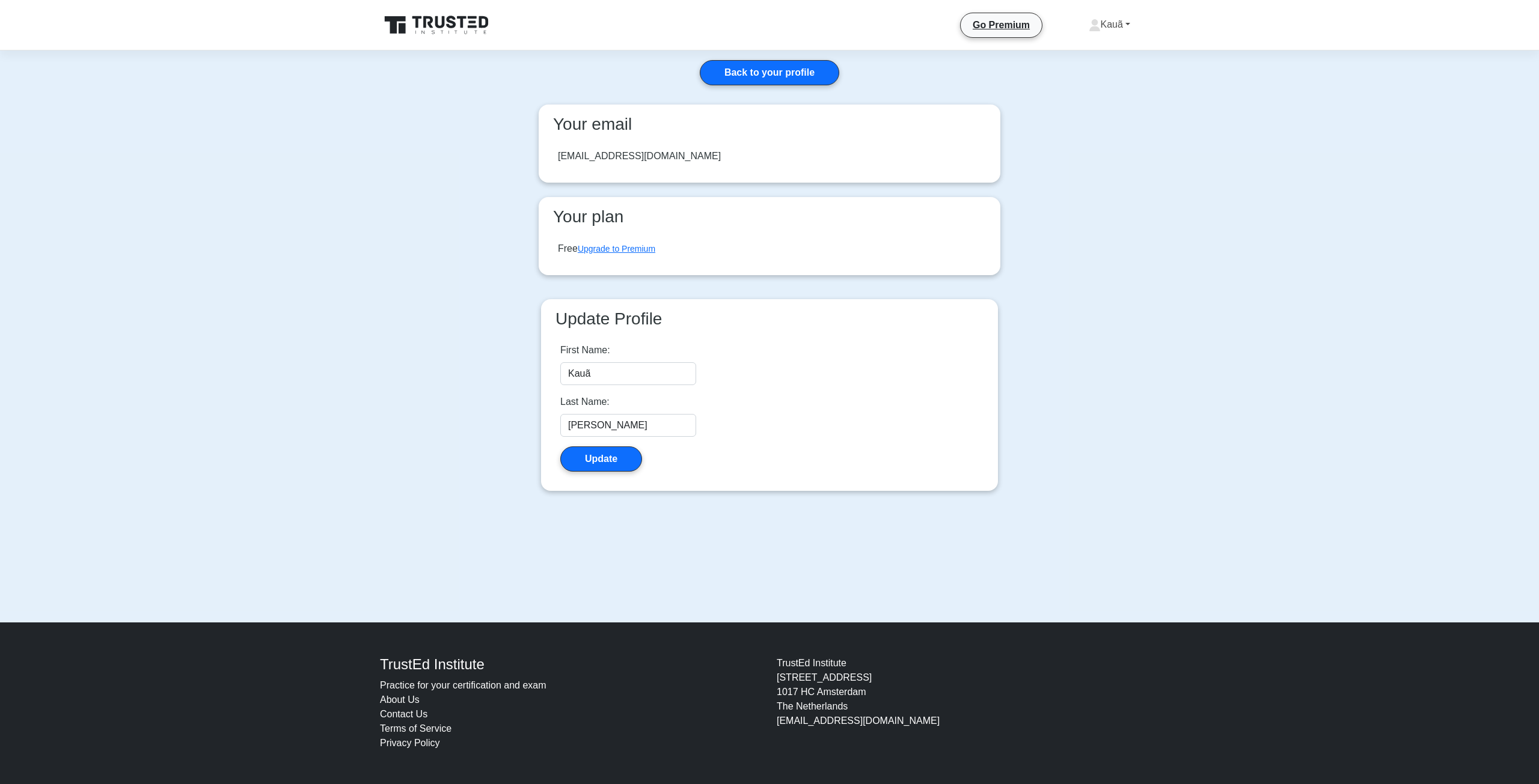
click at [1101, 28] on link "Kauã" at bounding box center [1110, 25] width 99 height 24
click at [1086, 52] on link "Profile" at bounding box center [1108, 53] width 95 height 19
